Goal: Register for event/course: Sign up to attend an event or enroll in a course

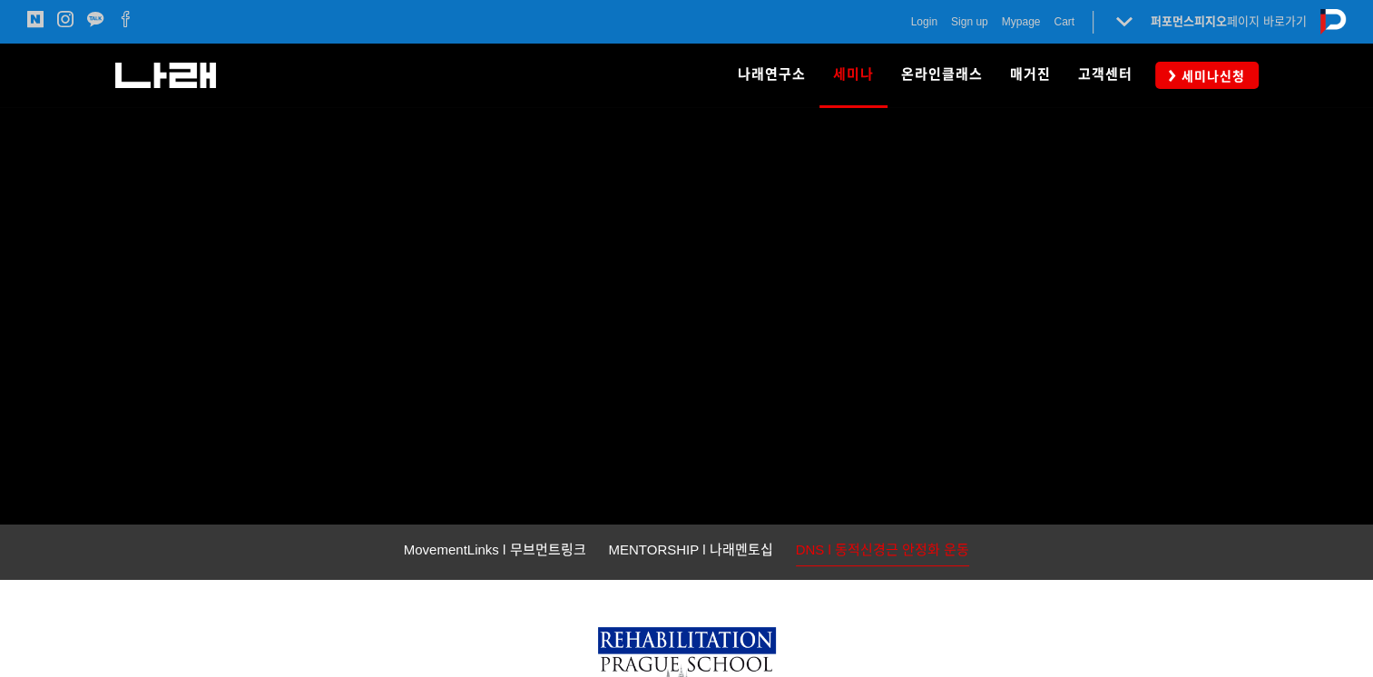
scroll to position [272, 0]
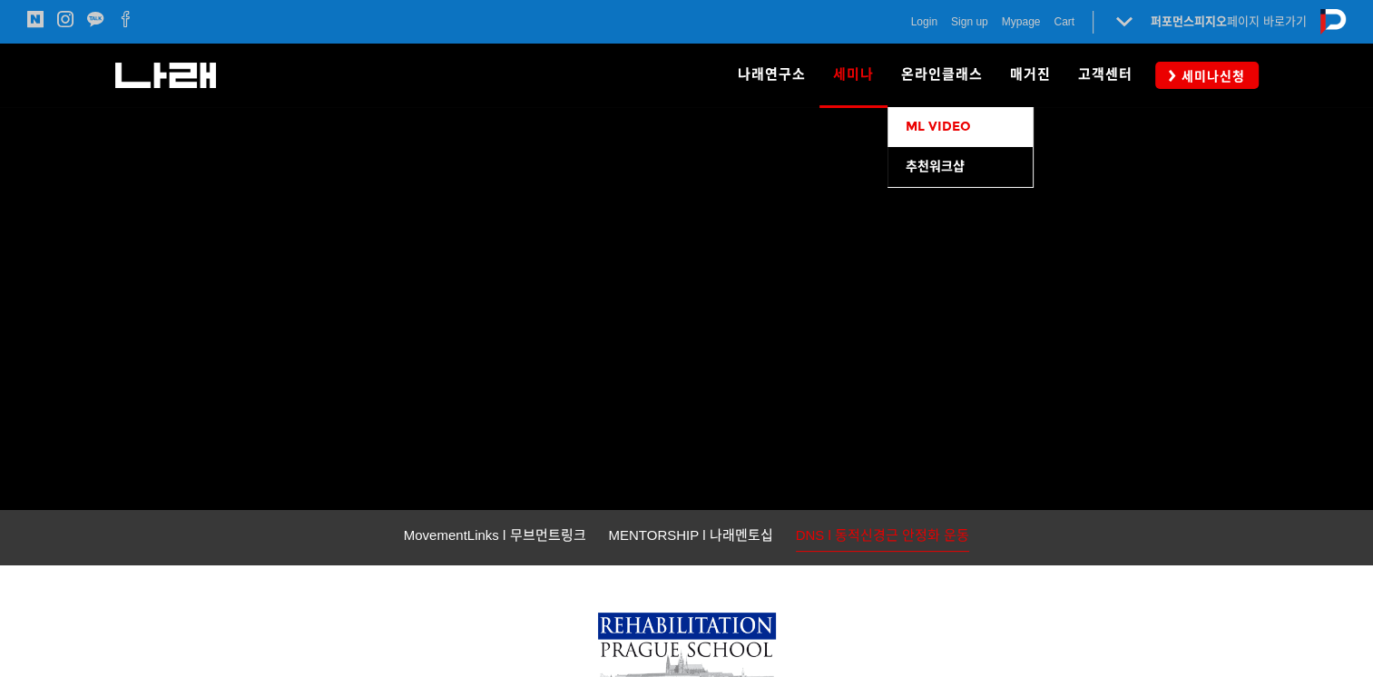
click at [936, 122] on span "ML VIDEO" at bounding box center [937, 126] width 65 height 15
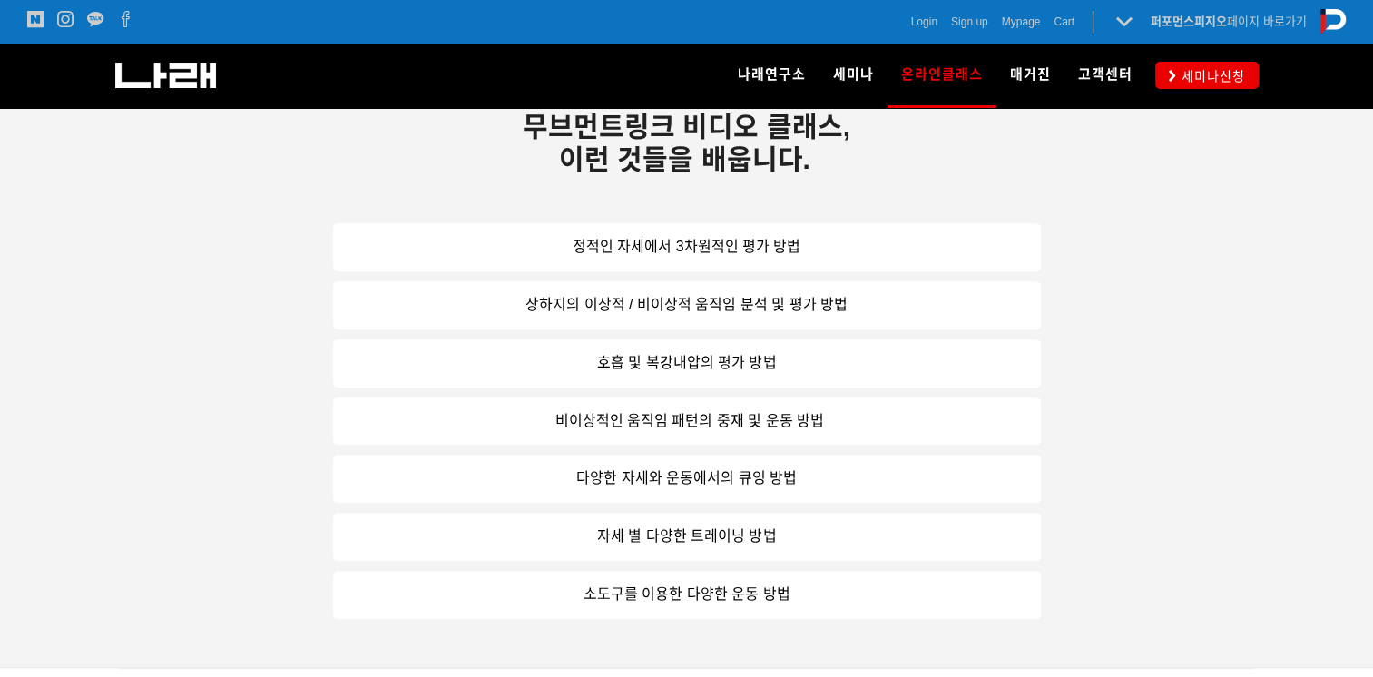
scroll to position [1035, 0]
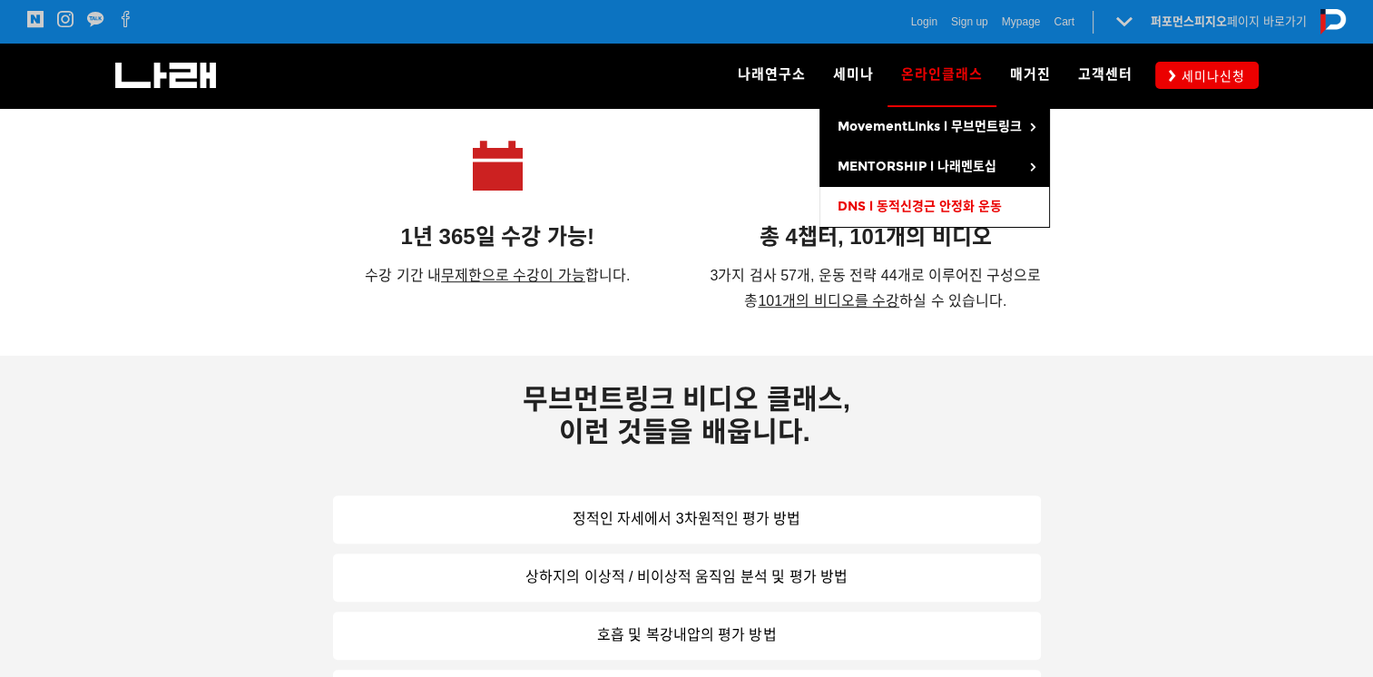
click at [871, 201] on span "DNS l 동적신경근 안정화 운동" at bounding box center [919, 206] width 164 height 15
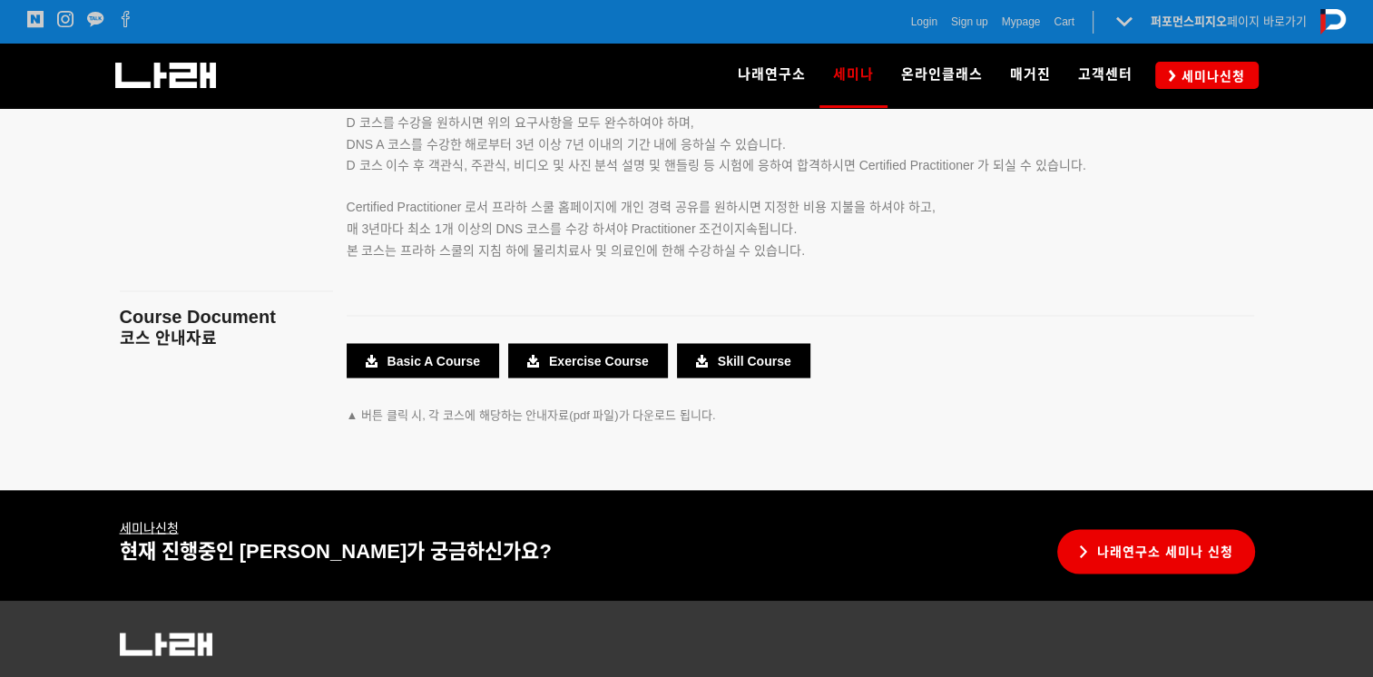
scroll to position [3357, 0]
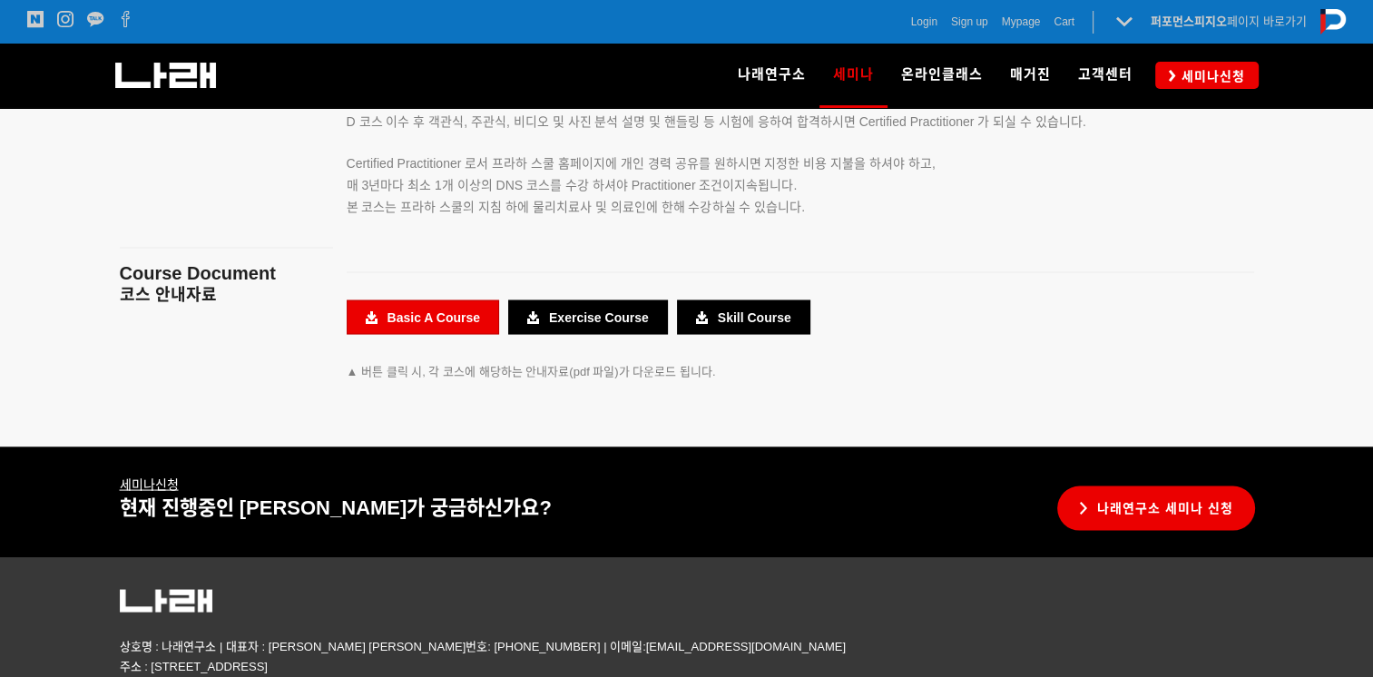
click at [417, 310] on link "Basic A Course" at bounding box center [423, 316] width 152 height 34
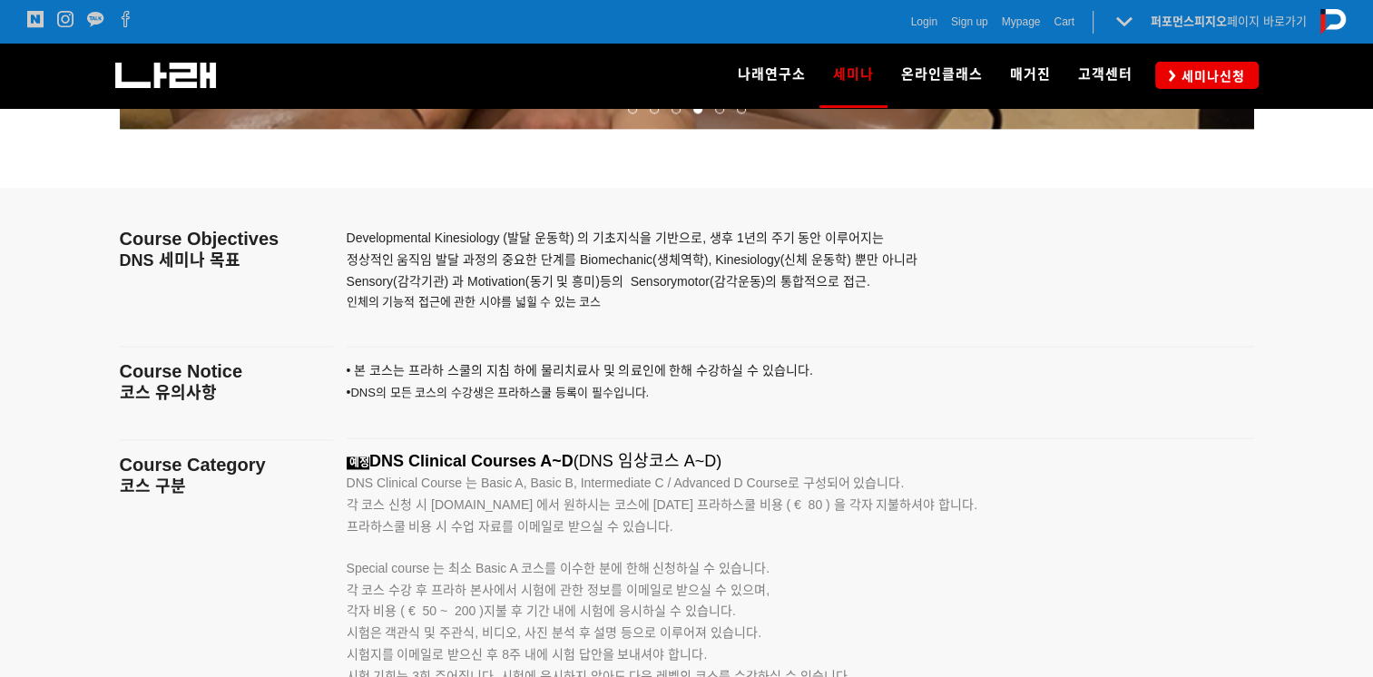
scroll to position [2631, 0]
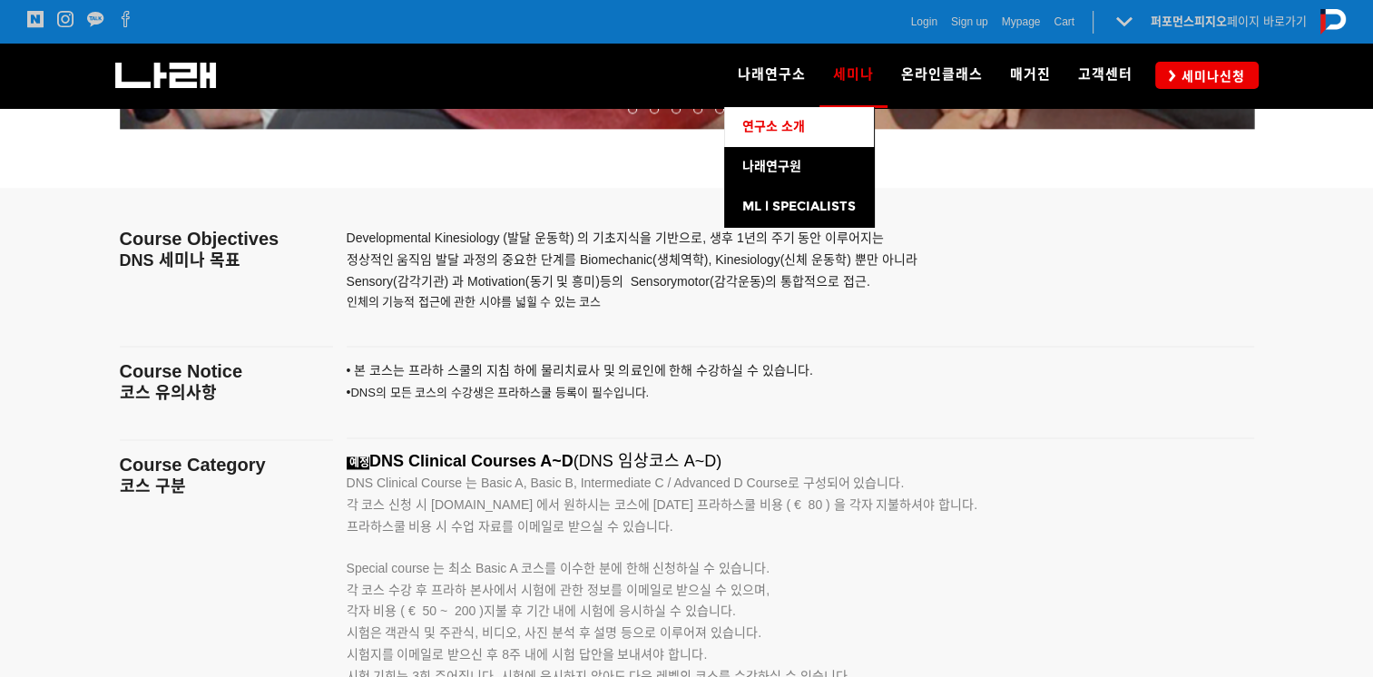
click at [777, 132] on span "연구소 소개" at bounding box center [773, 126] width 63 height 15
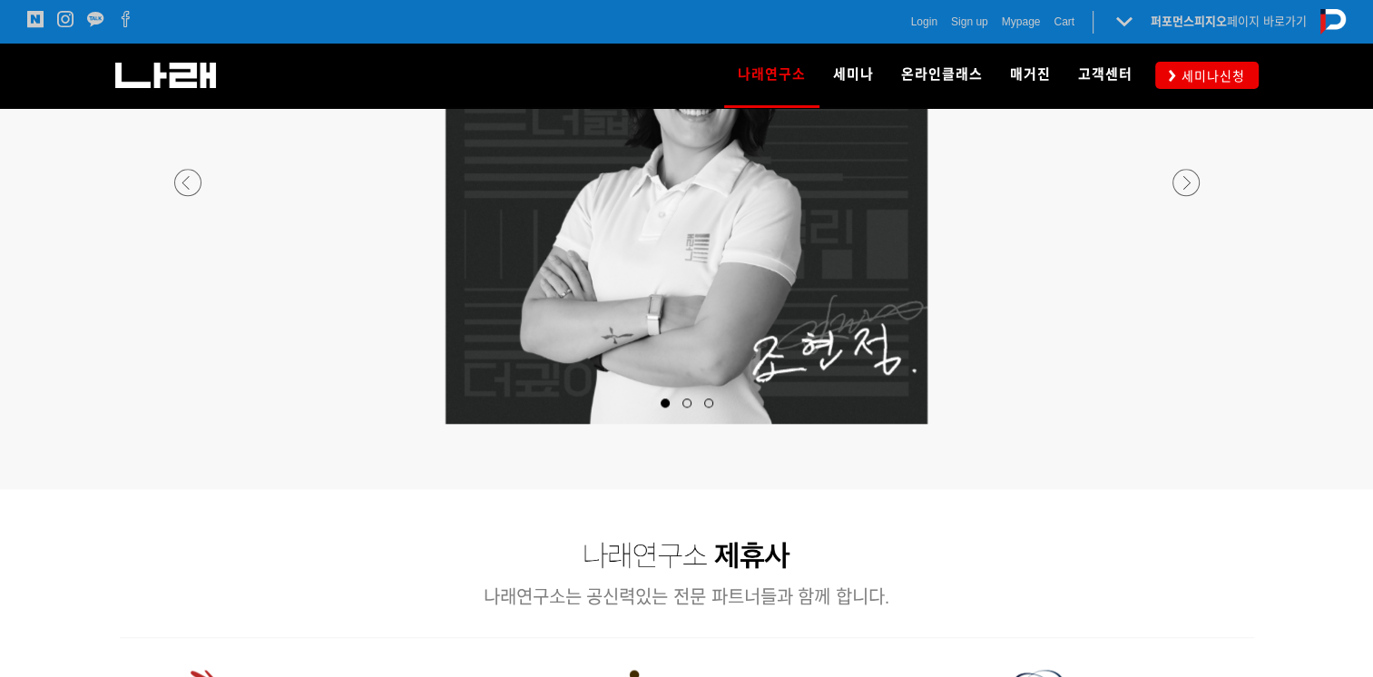
scroll to position [2087, 0]
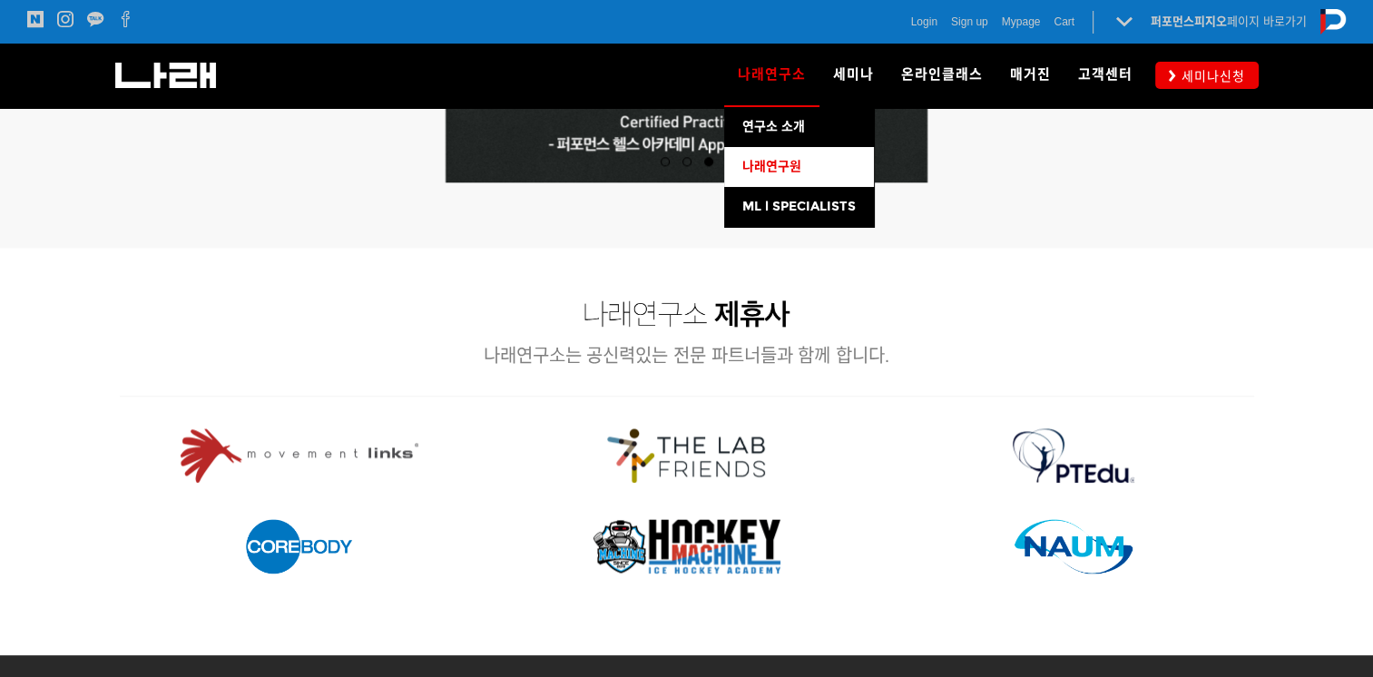
click at [771, 161] on span "나래연구원" at bounding box center [771, 166] width 59 height 15
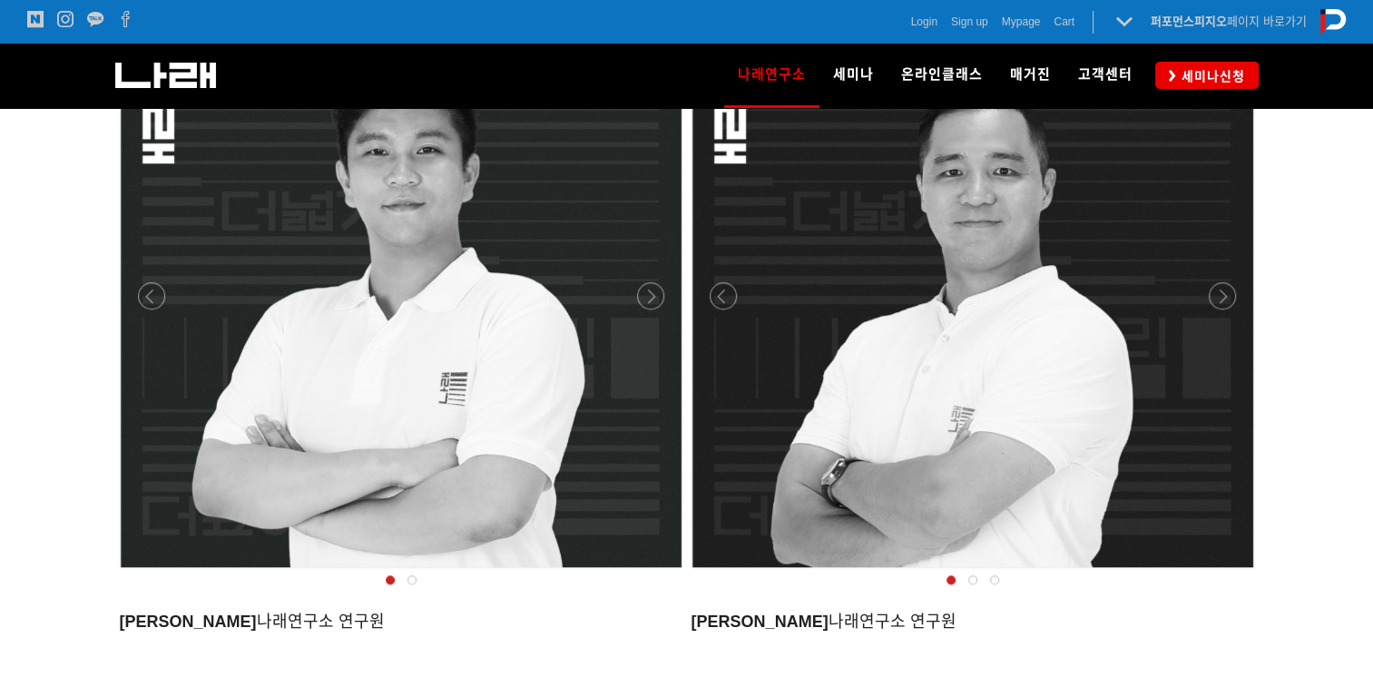
scroll to position [1542, 0]
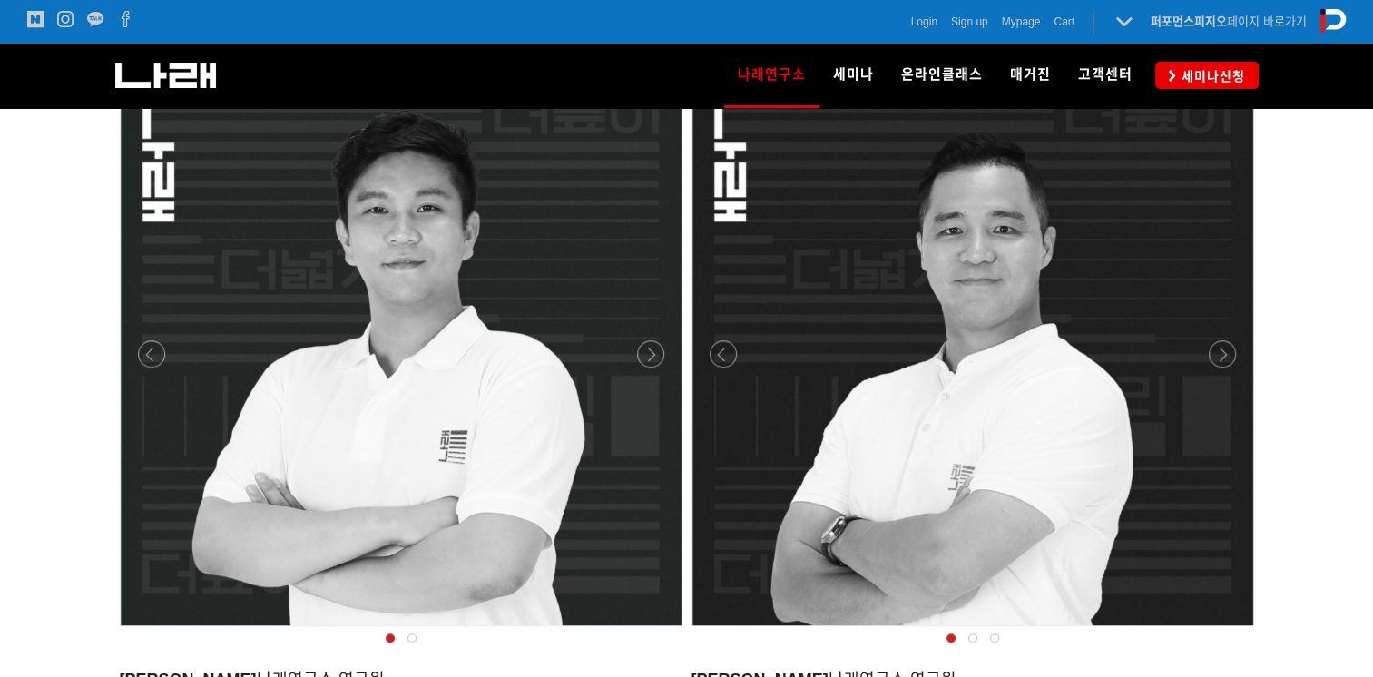
click at [1215, 630] on div at bounding box center [973, 630] width 572 height 0
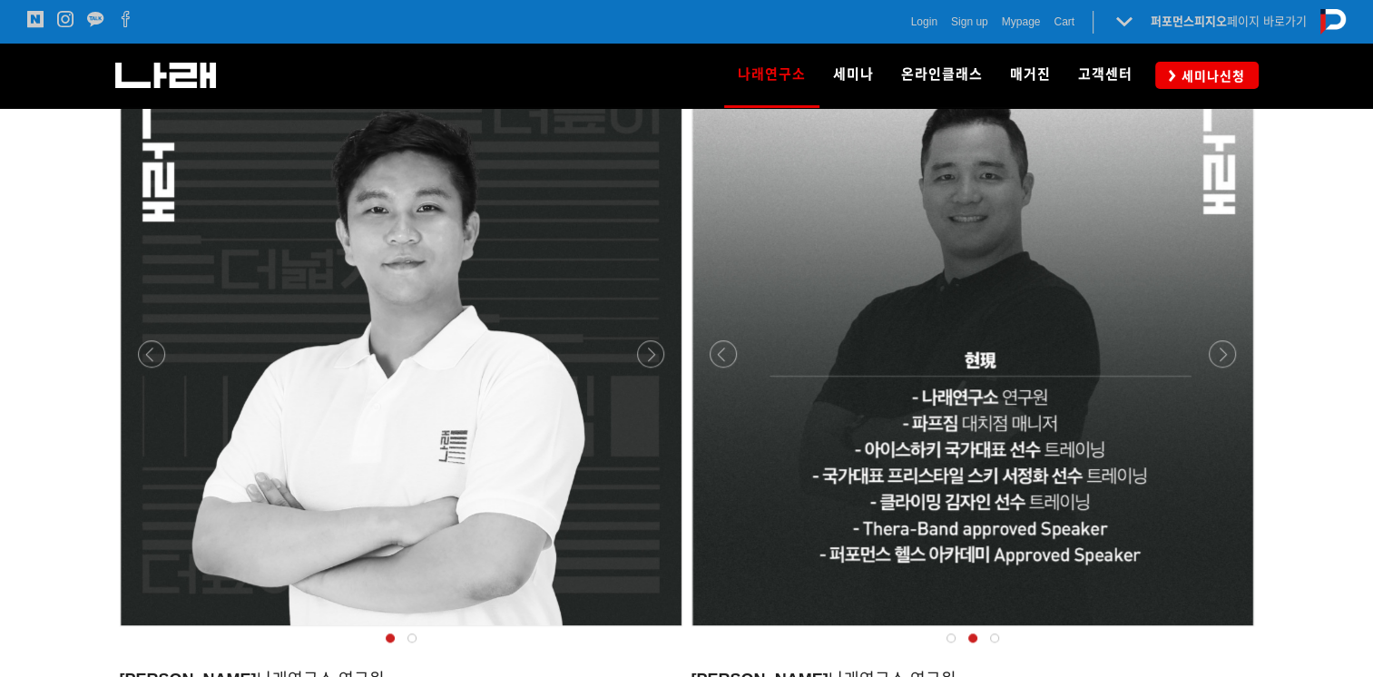
click at [1212, 630] on div at bounding box center [973, 630] width 572 height 0
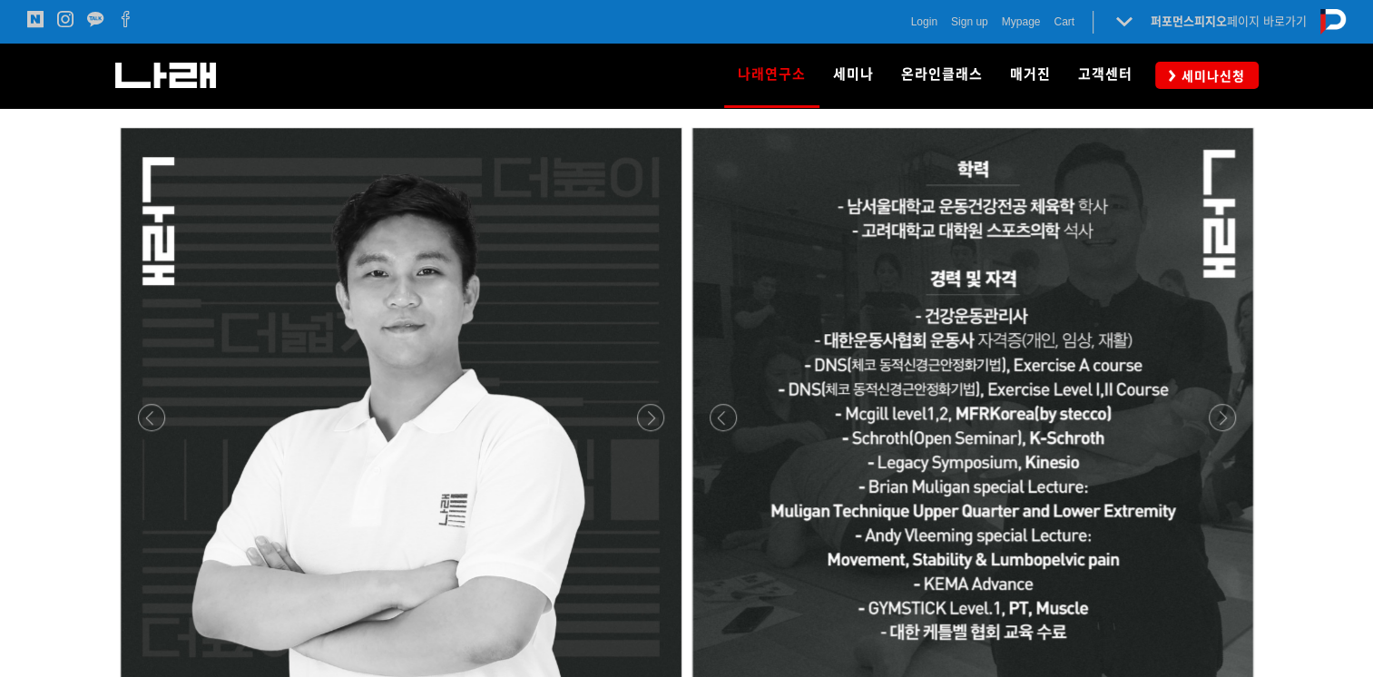
scroll to position [1451, 0]
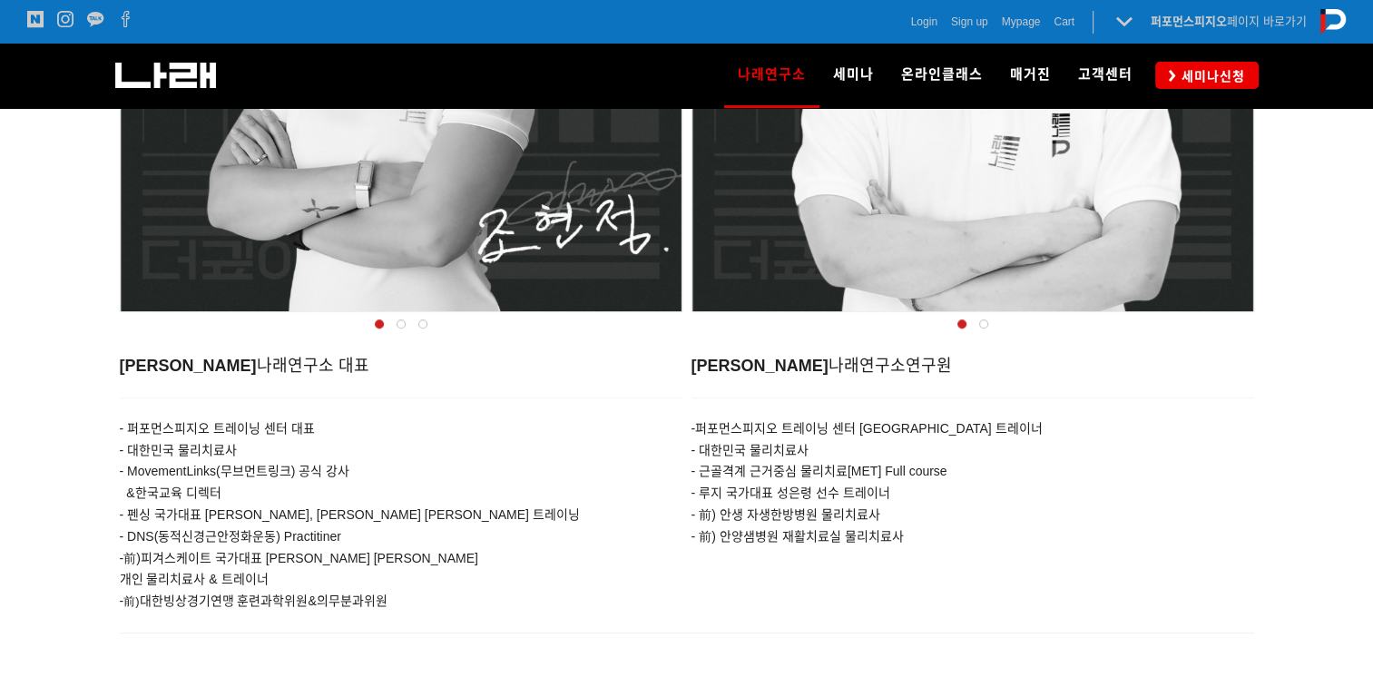
scroll to position [907, 0]
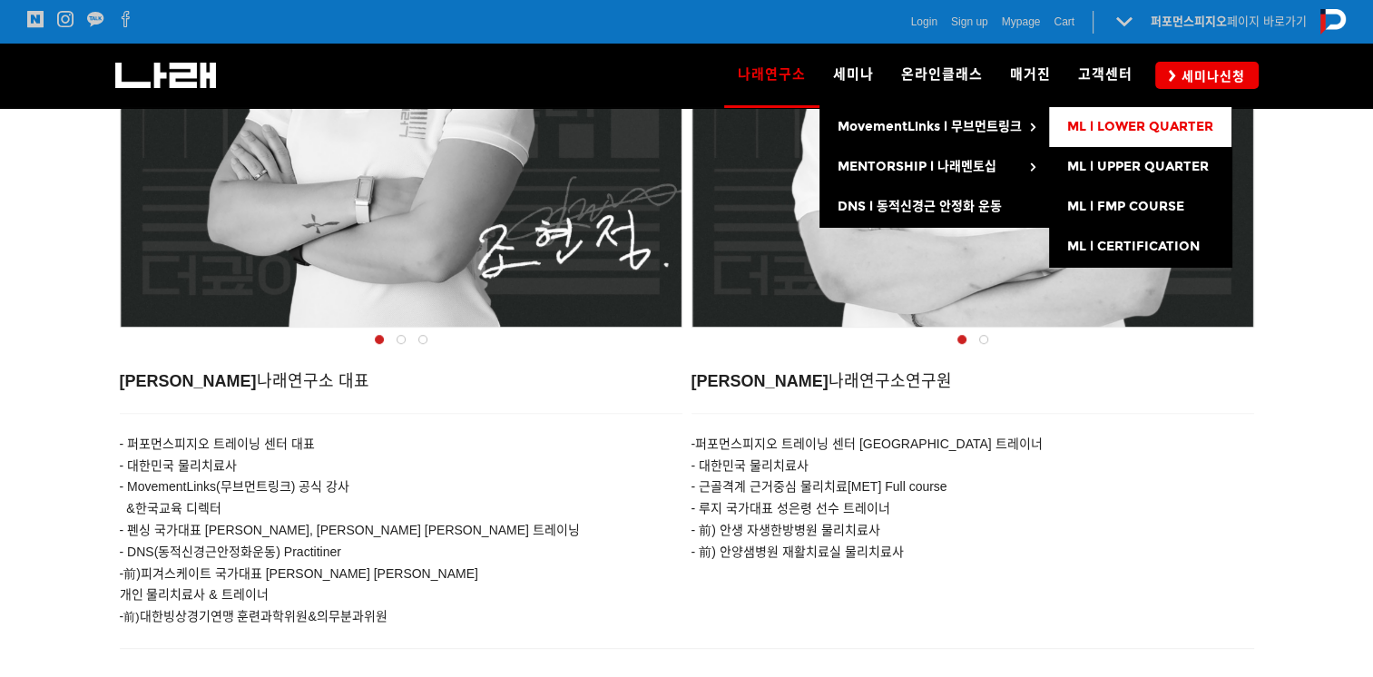
click at [1142, 124] on span "ML l LOWER QUARTER" at bounding box center [1140, 126] width 146 height 15
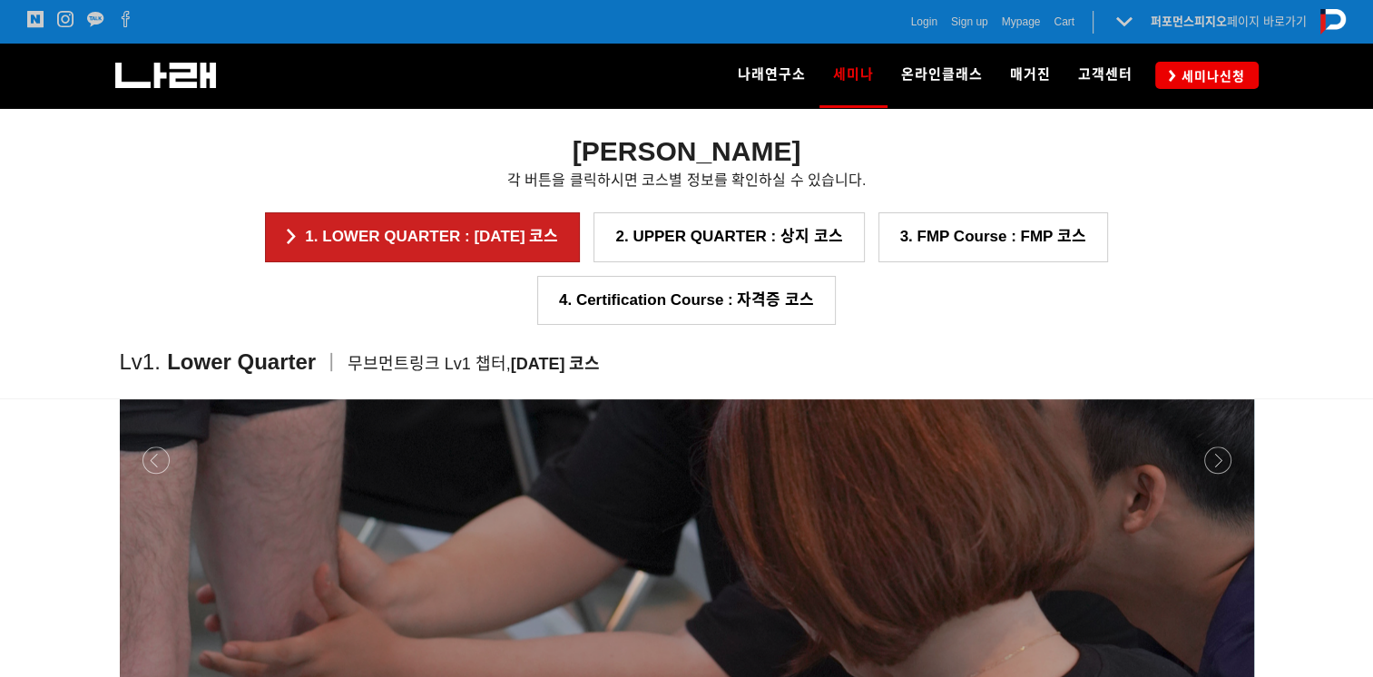
scroll to position [1814, 0]
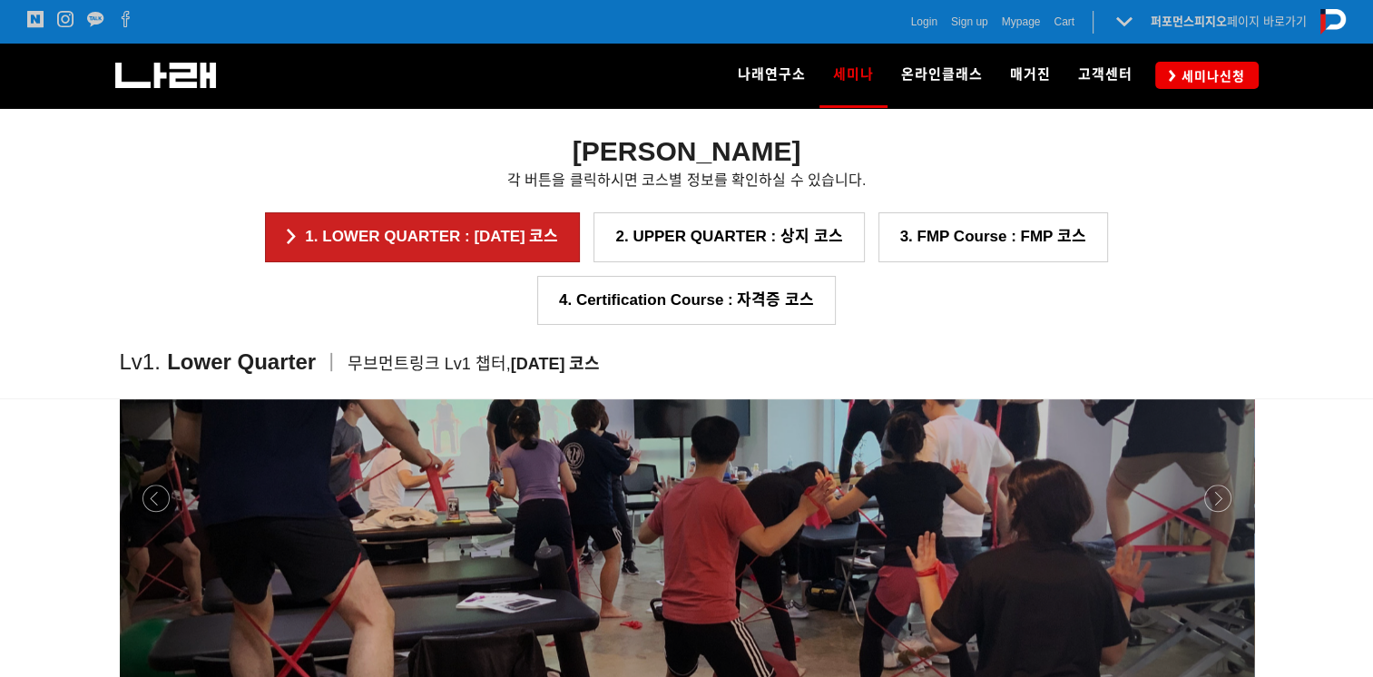
scroll to position [1724, 0]
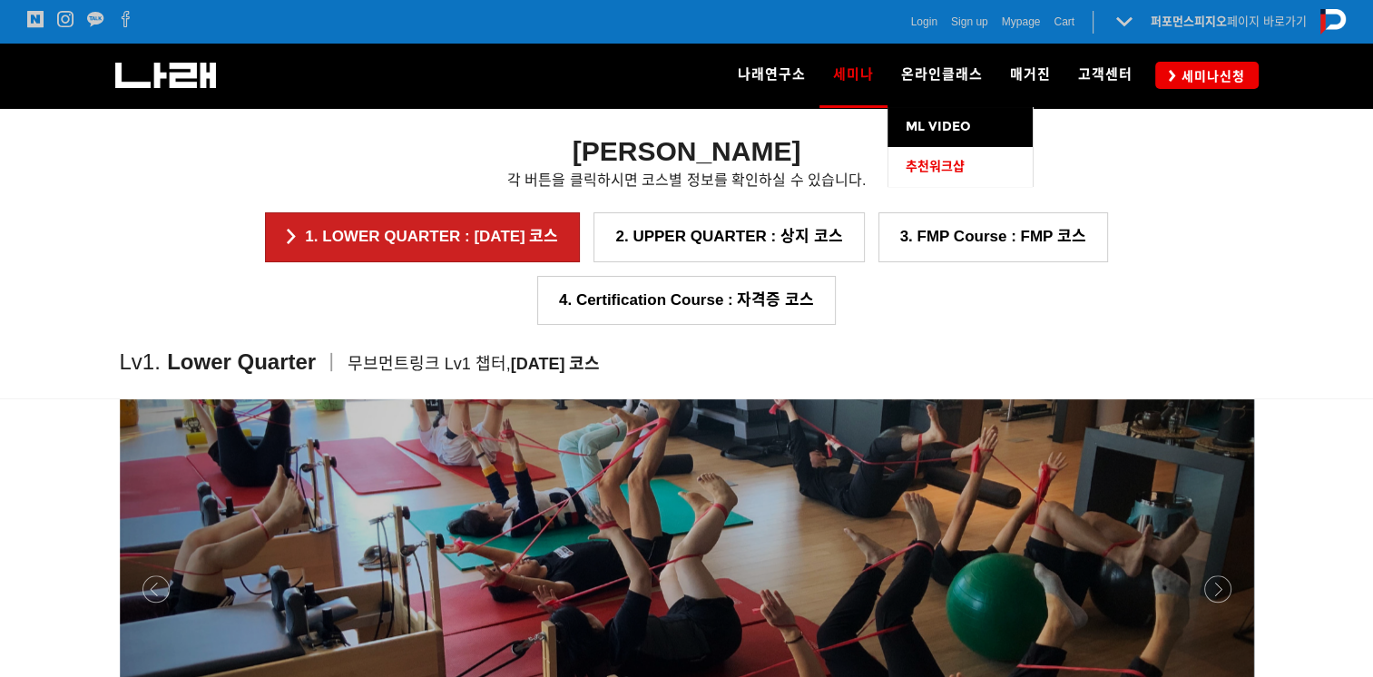
click at [940, 171] on span "추천워크샵" at bounding box center [934, 166] width 59 height 15
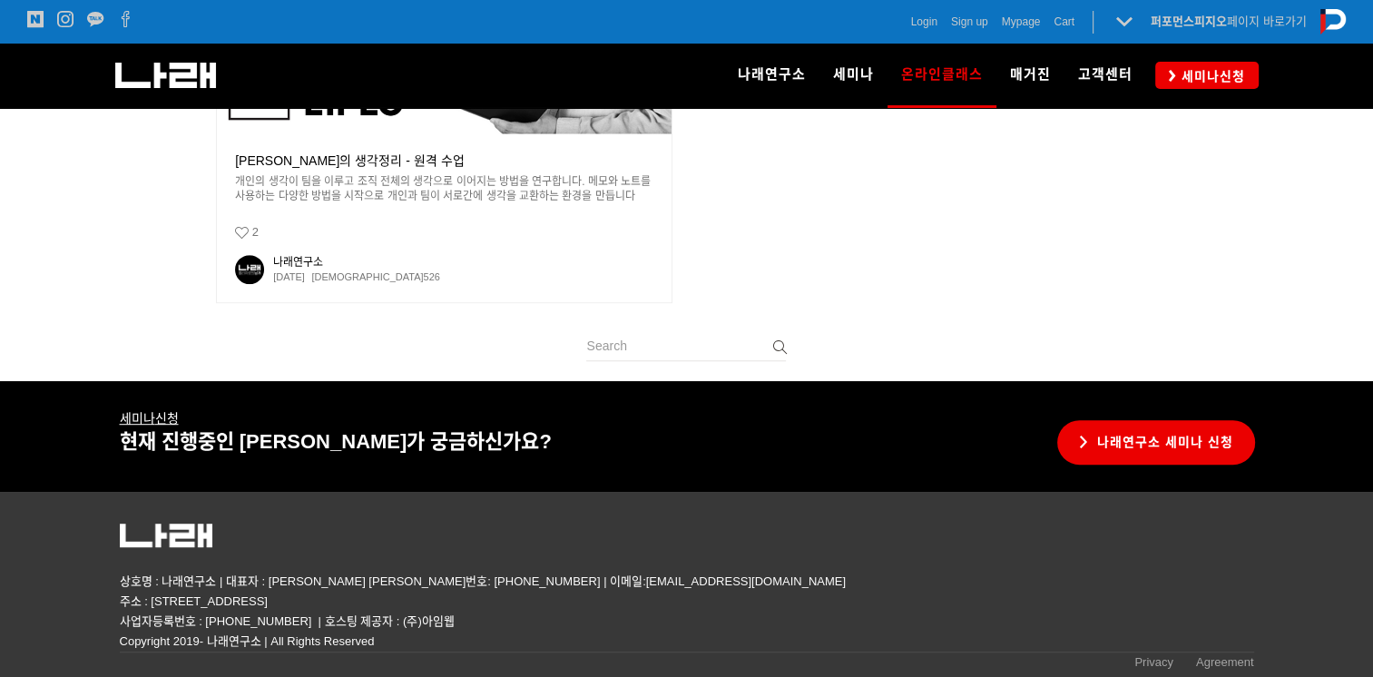
scroll to position [914, 0]
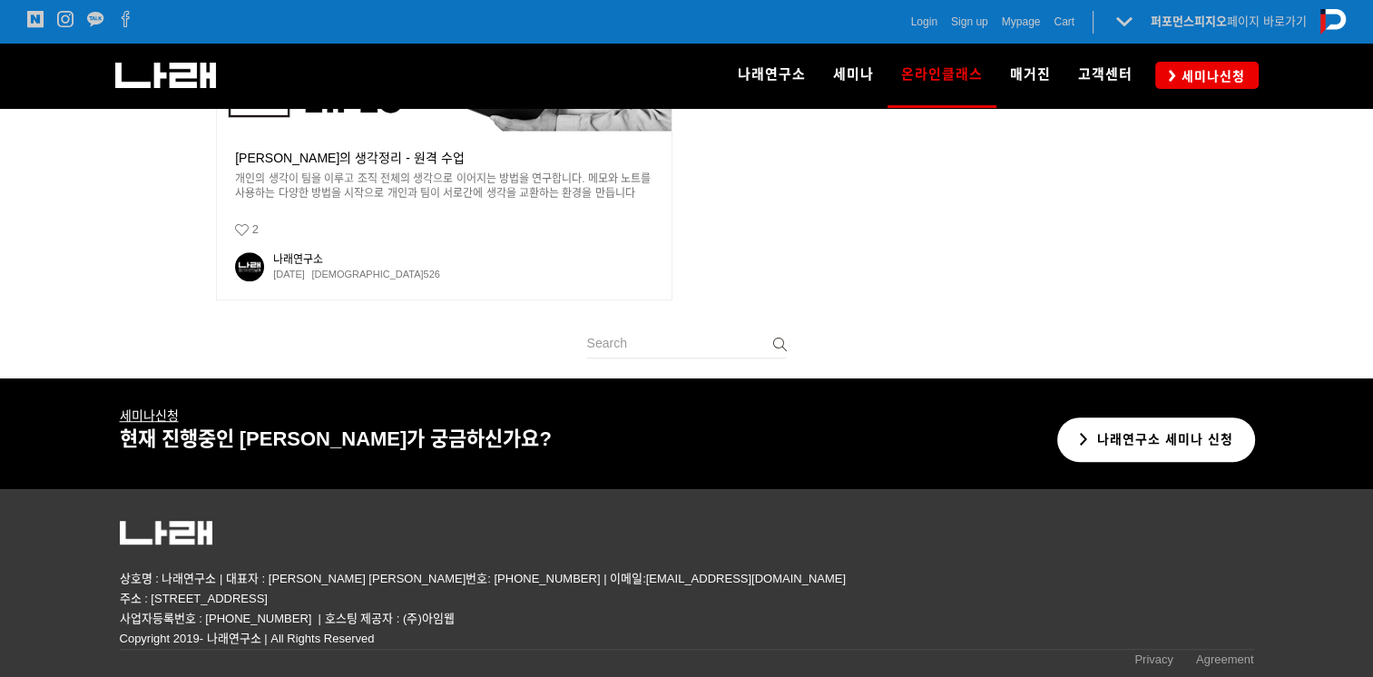
click at [1095, 454] on link "나래연구소 세미나 신청" at bounding box center [1156, 439] width 199 height 44
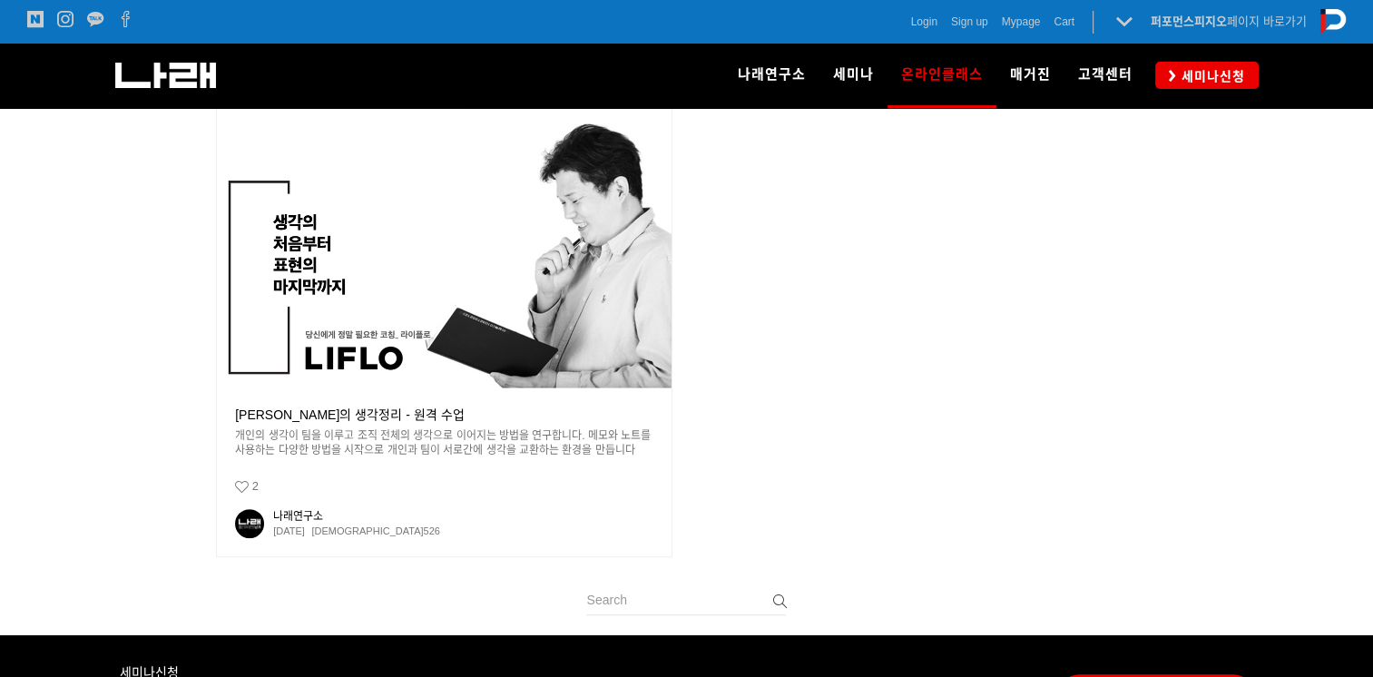
scroll to position [914, 0]
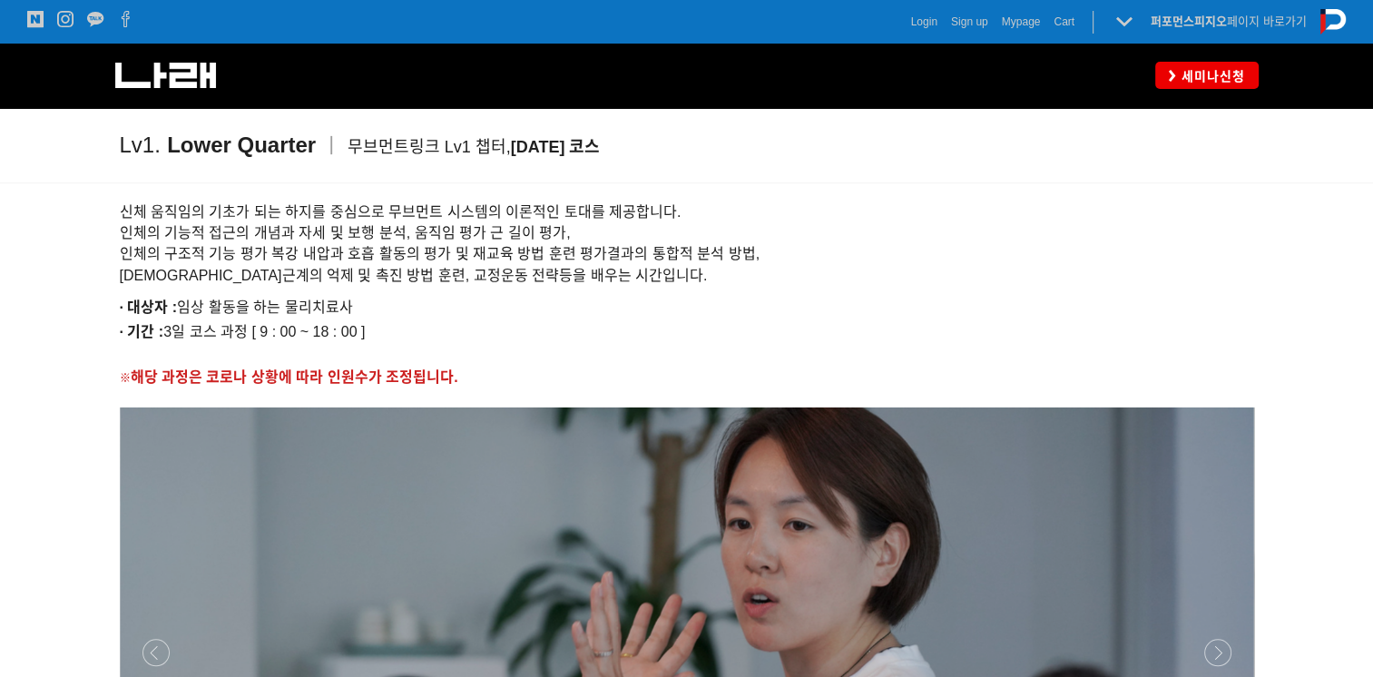
scroll to position [1724, 0]
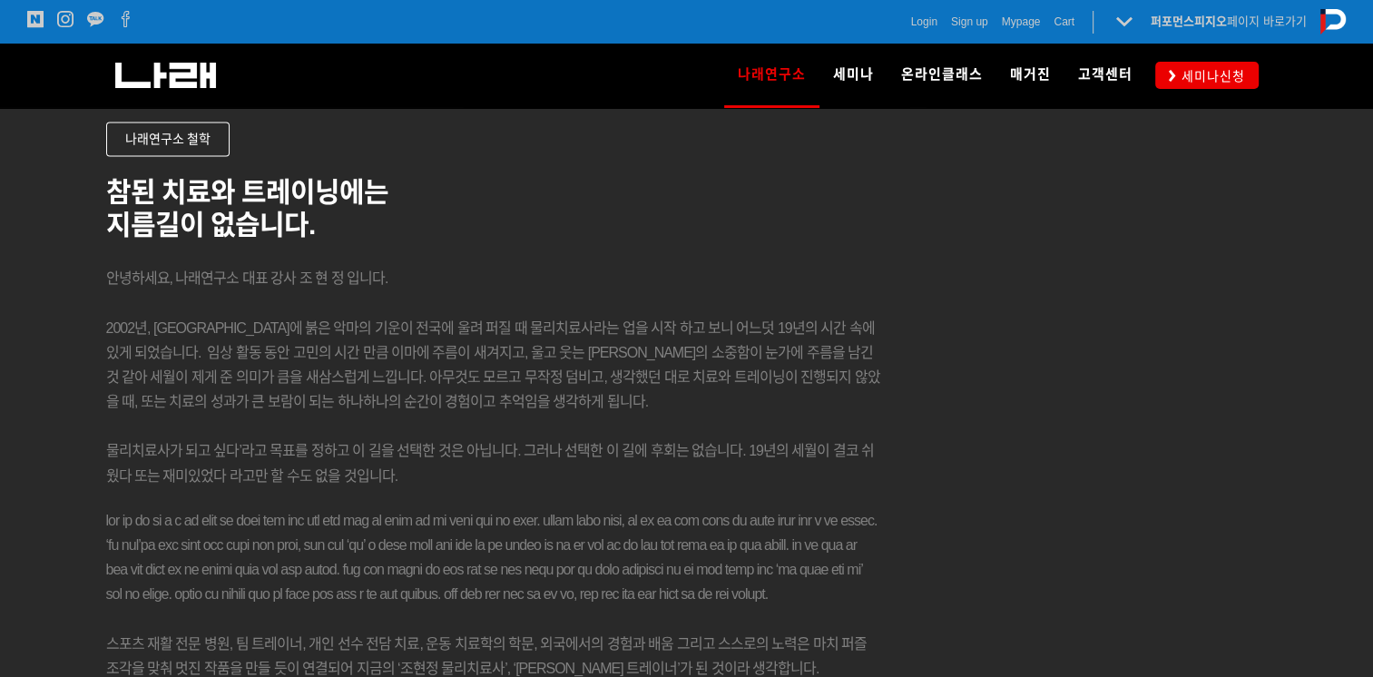
scroll to position [2087, 0]
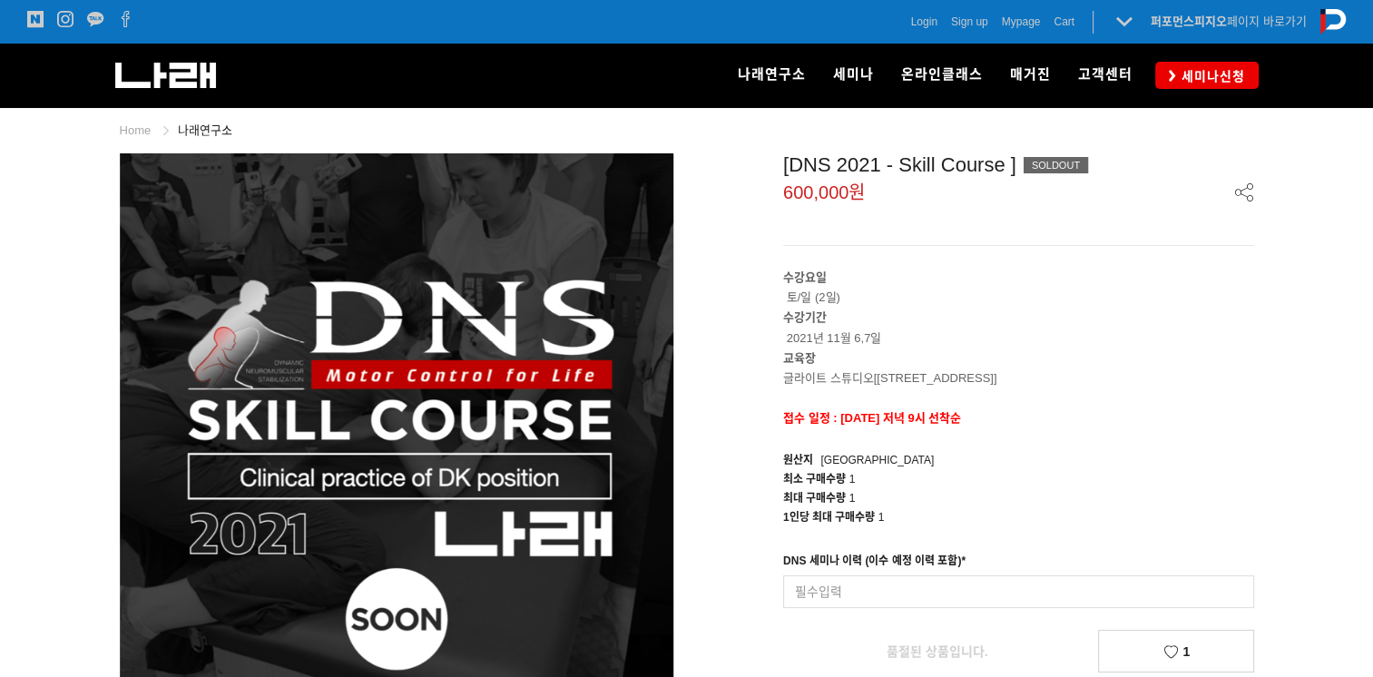
scroll to position [91, 0]
